Goal: Transaction & Acquisition: Purchase product/service

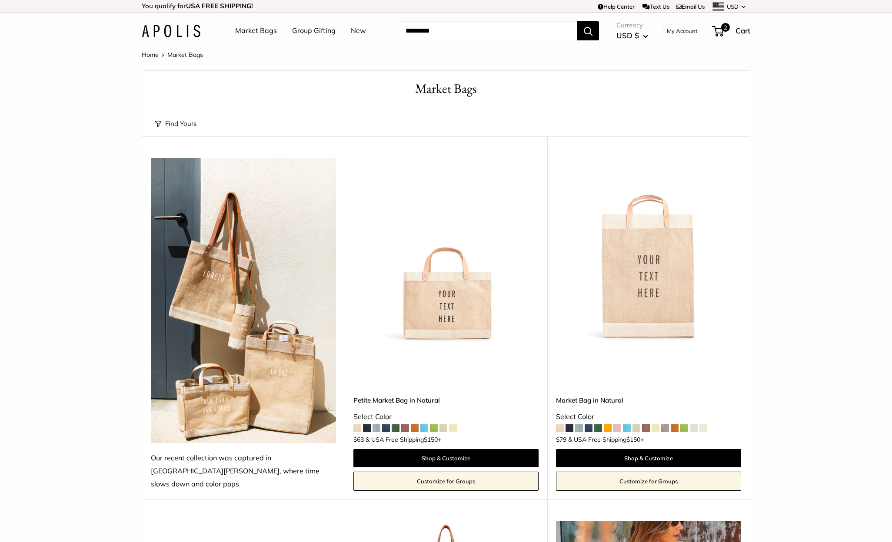
click at [265, 28] on link "Market Bags" at bounding box center [256, 30] width 42 height 13
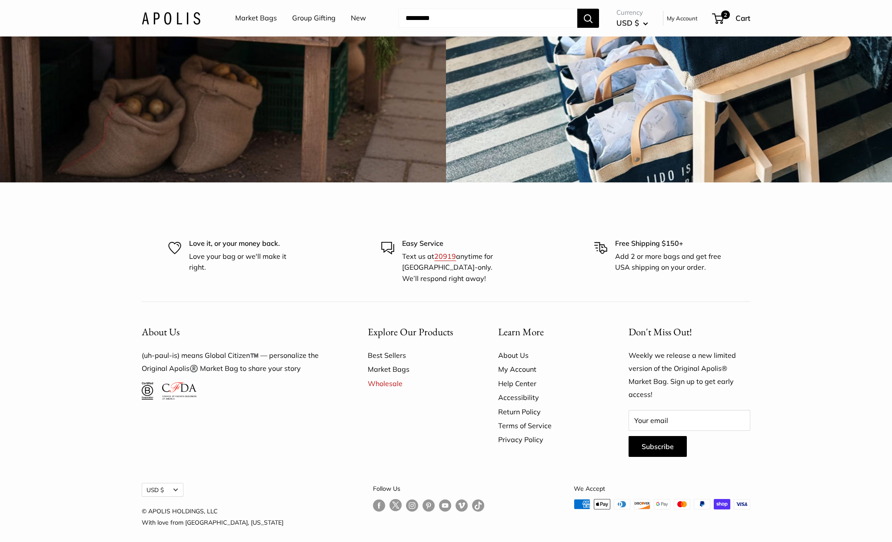
scroll to position [2683, 0]
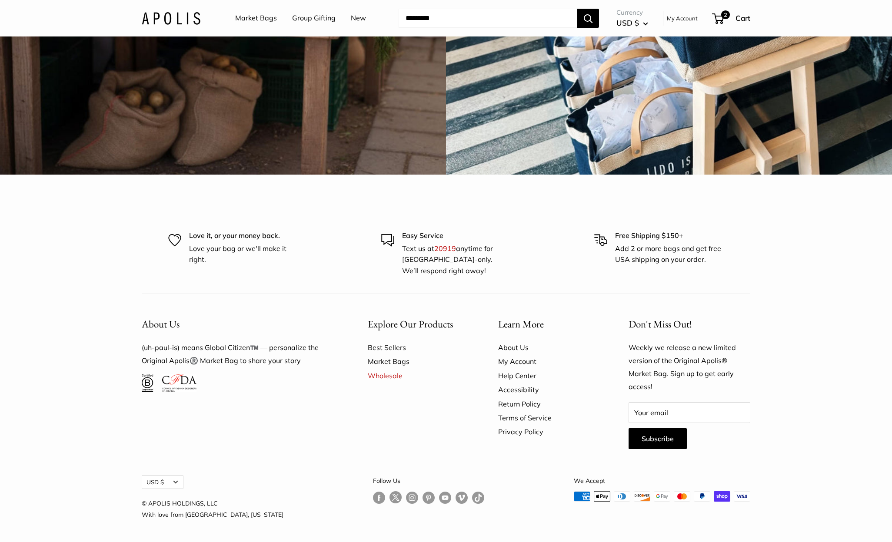
drag, startPoint x: 409, startPoint y: 260, endPoint x: 405, endPoint y: 256, distance: 6.5
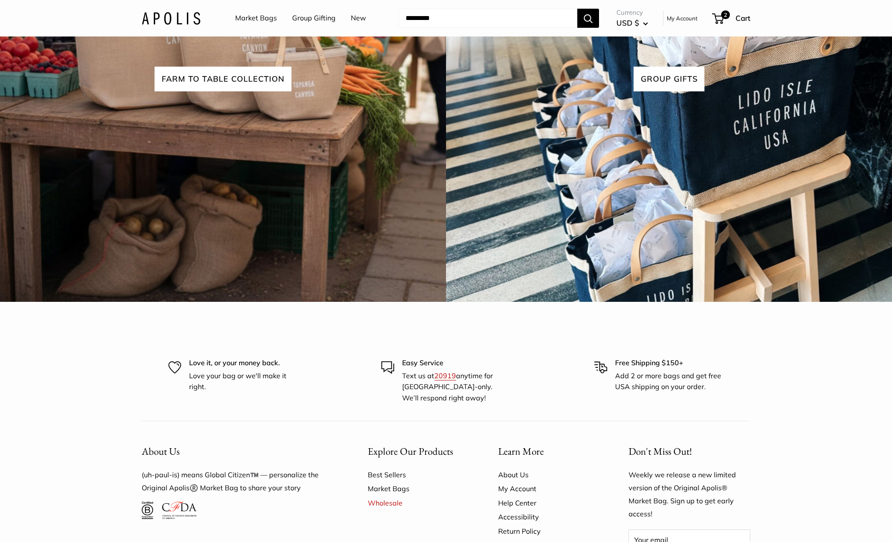
drag, startPoint x: 398, startPoint y: 261, endPoint x: 395, endPoint y: 247, distance: 14.2
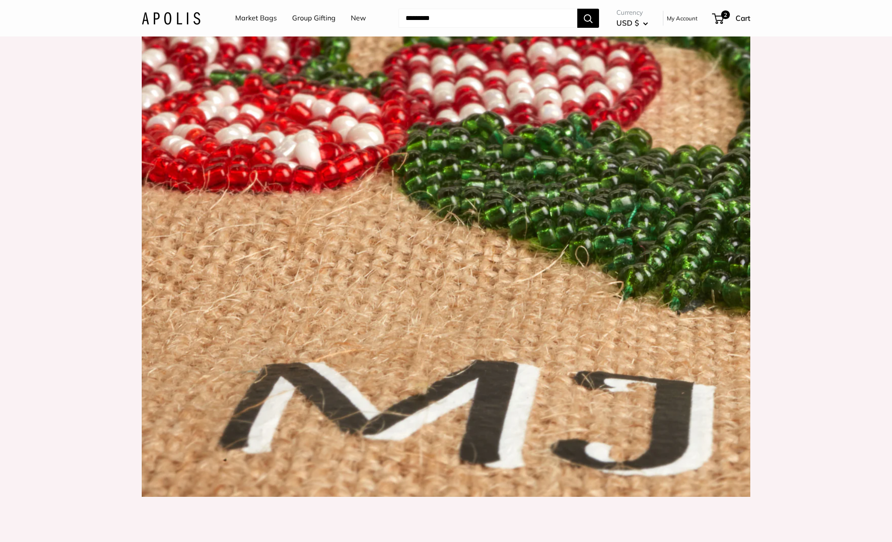
scroll to position [1119, 0]
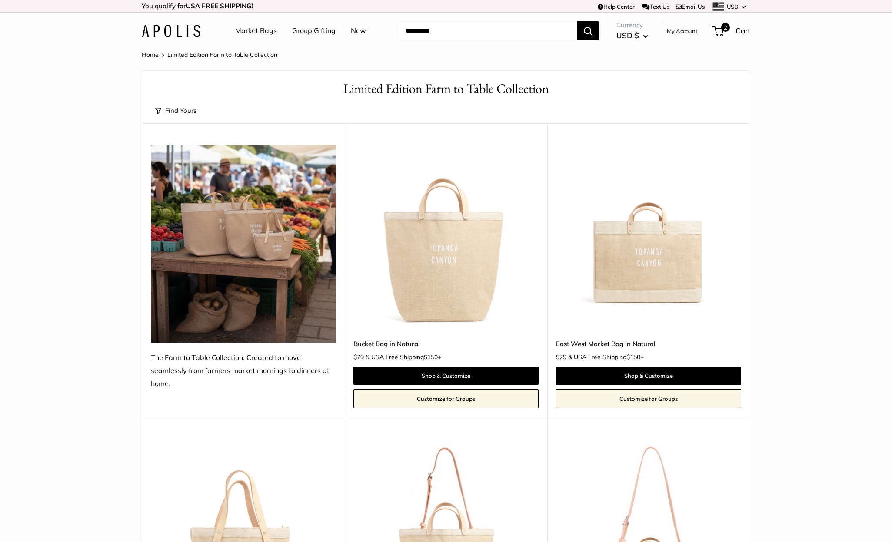
drag, startPoint x: 375, startPoint y: 317, endPoint x: 377, endPoint y: 308, distance: 9.1
click at [354, 29] on link "New" at bounding box center [358, 30] width 15 height 13
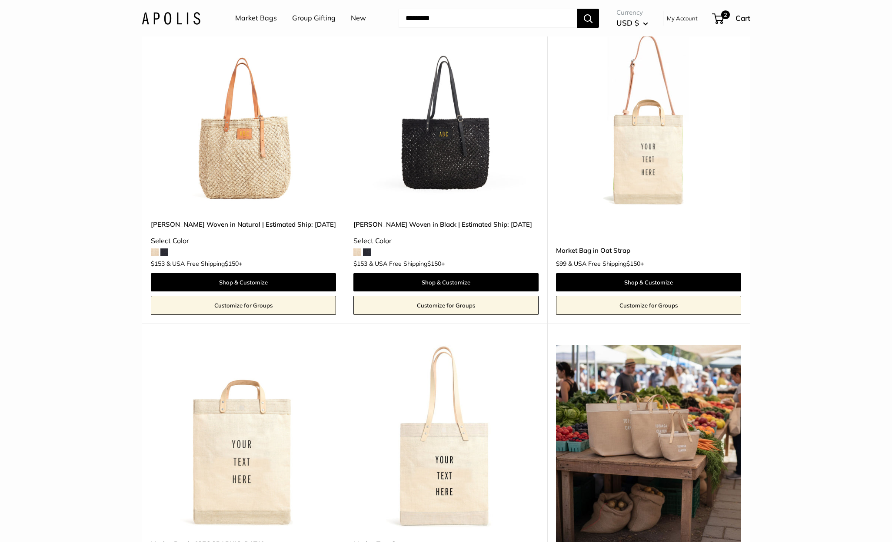
scroll to position [133, 0]
click at [264, 18] on link "Market Bags" at bounding box center [256, 18] width 42 height 13
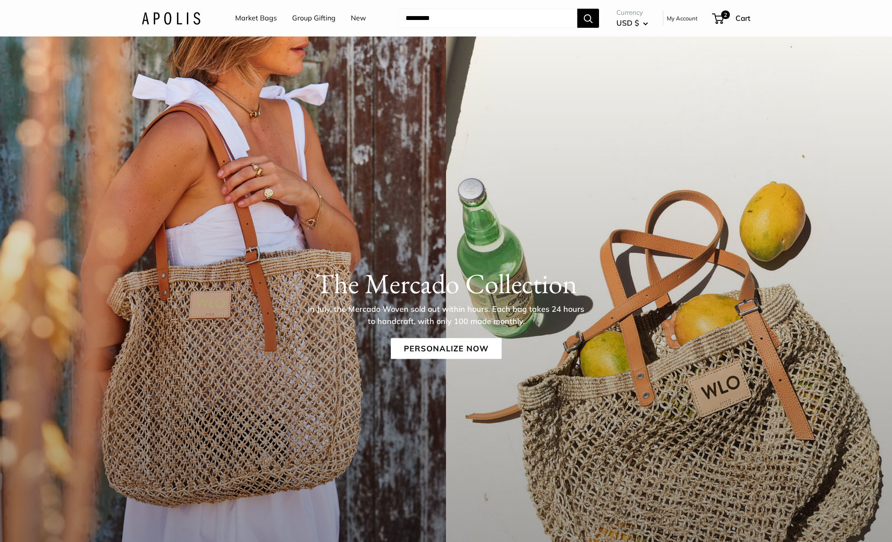
scroll to position [40, 0]
click at [422, 349] on link "Personalize Now" at bounding box center [446, 348] width 111 height 21
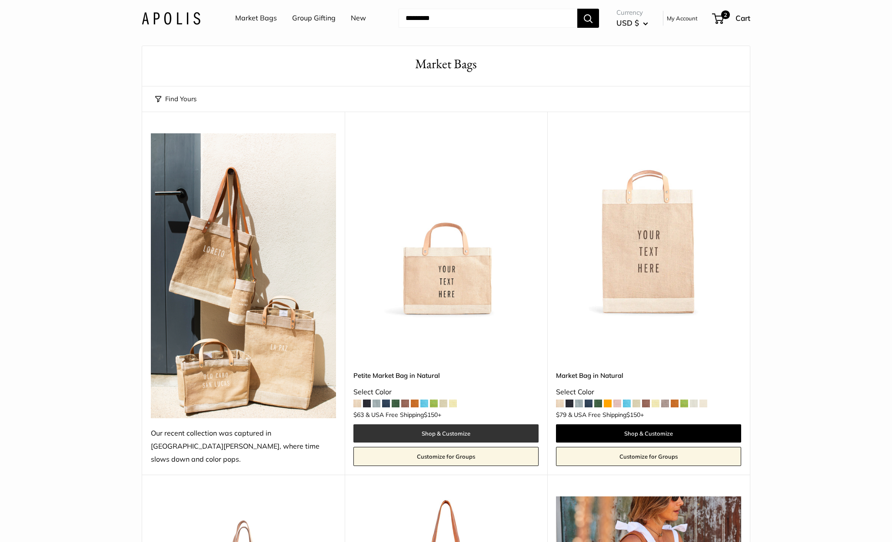
scroll to position [24, 0]
